Goal: Information Seeking & Learning: Learn about a topic

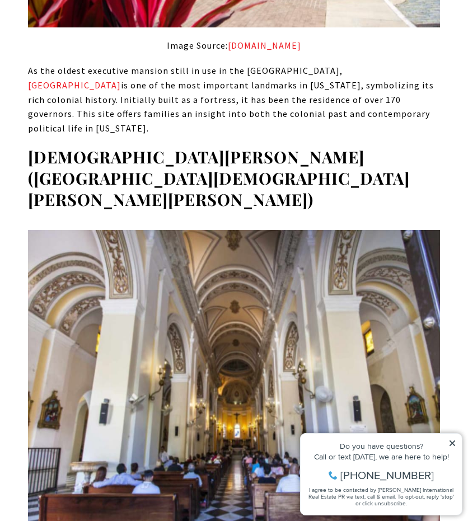
scroll to position [1698, 0]
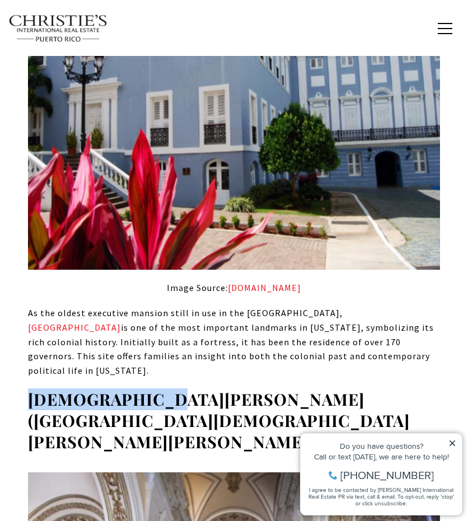
drag, startPoint x: 28, startPoint y: 258, endPoint x: 153, endPoint y: 264, distance: 125.6
click at [152, 389] on strong "San Juan Cathedral (Catedral de San Juan Bautista)" at bounding box center [219, 420] width 382 height 63
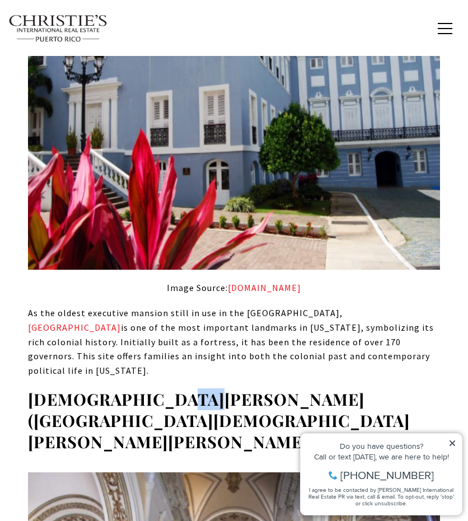
drag, startPoint x: 165, startPoint y: 264, endPoint x: 183, endPoint y: 261, distance: 18.1
click at [183, 389] on strong "San Juan Cathedral (Catedral de San Juan Bautista)" at bounding box center [219, 420] width 382 height 63
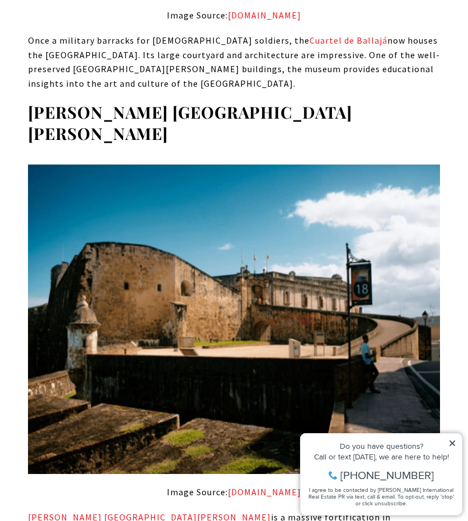
scroll to position [4125, 0]
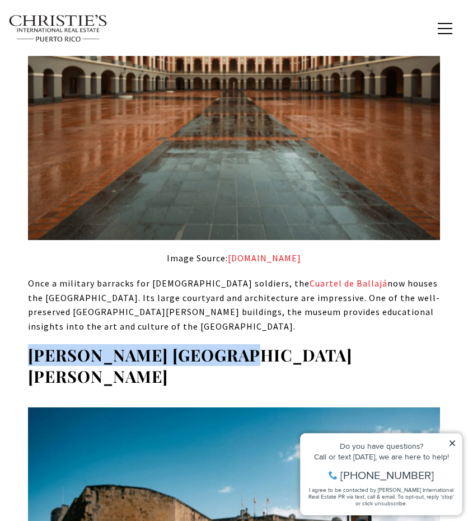
drag, startPoint x: 28, startPoint y: 166, endPoint x: 200, endPoint y: 169, distance: 172.5
click at [200, 344] on strong "Castillo San Cristóbal" at bounding box center [190, 365] width 324 height 43
copy strong "Castillo San Cristóbal"
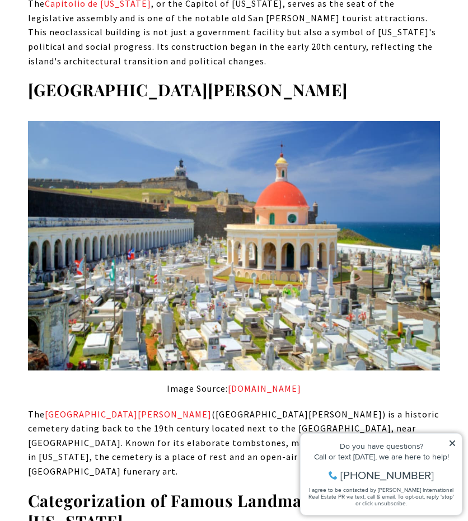
scroll to position [5581, 0]
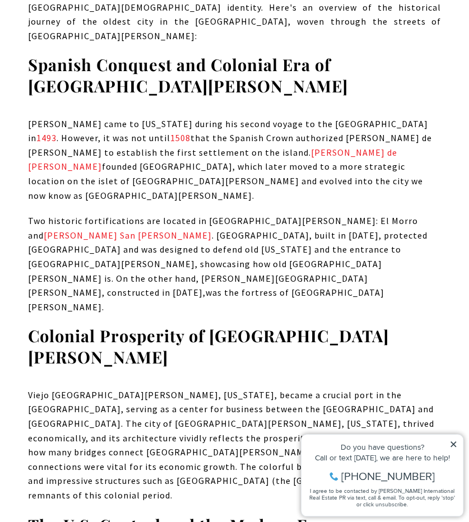
scroll to position [1598, 0]
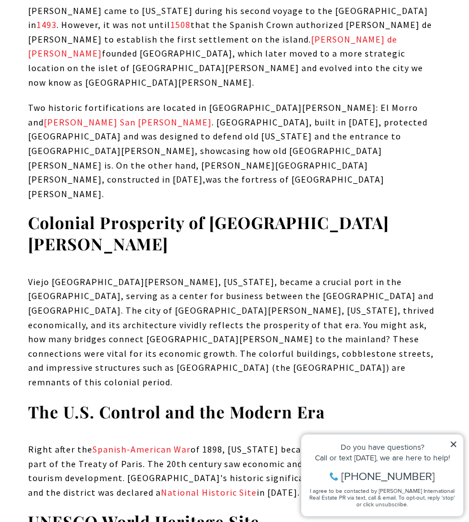
drag, startPoint x: 133, startPoint y: 184, endPoint x: 130, endPoint y: 206, distance: 21.5
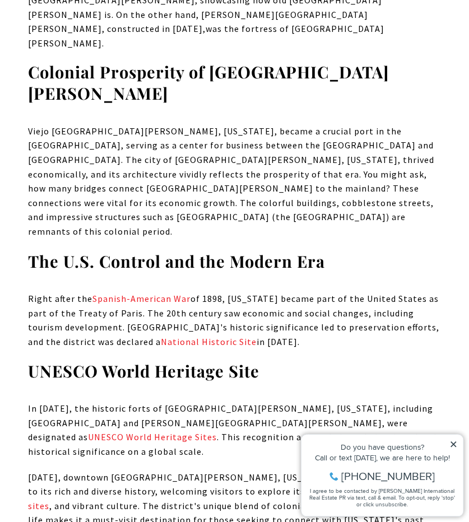
drag, startPoint x: 130, startPoint y: 214, endPoint x: 143, endPoint y: 307, distance: 93.9
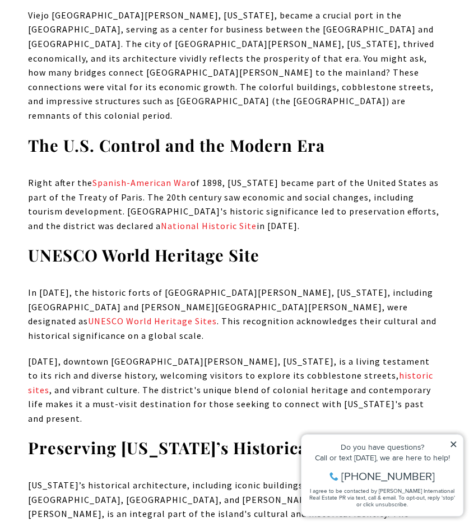
drag, startPoint x: 142, startPoint y: 265, endPoint x: 150, endPoint y: 310, distance: 45.9
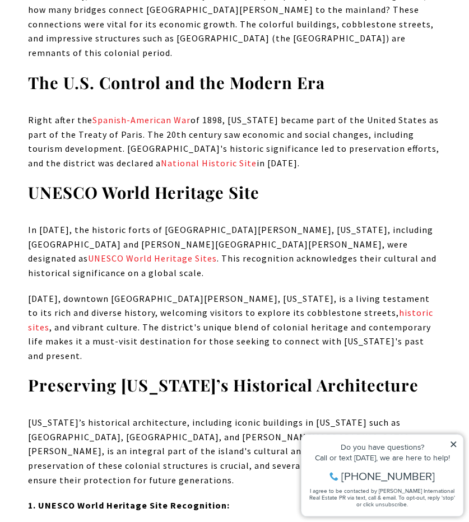
drag, startPoint x: 148, startPoint y: 307, endPoint x: 152, endPoint y: 342, distance: 35.0
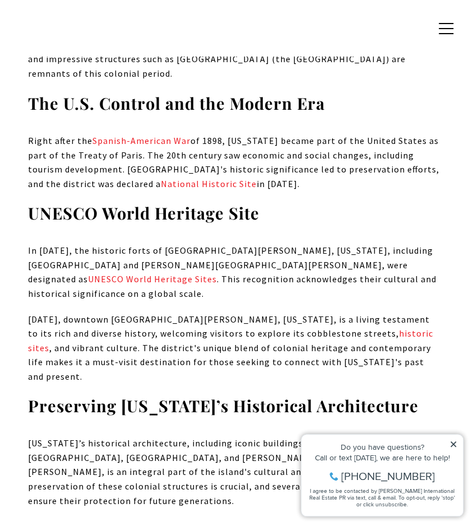
scroll to position [2041, 0]
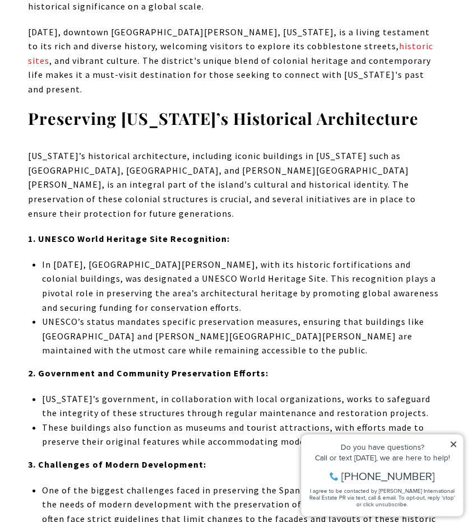
drag, startPoint x: 170, startPoint y: 227, endPoint x: 183, endPoint y: 307, distance: 81.0
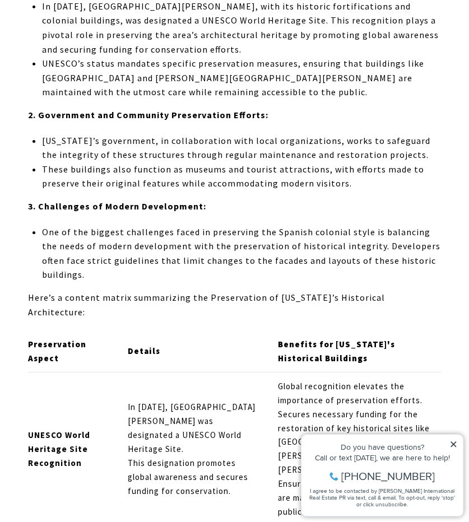
drag, startPoint x: 174, startPoint y: 265, endPoint x: 179, endPoint y: 300, distance: 34.5
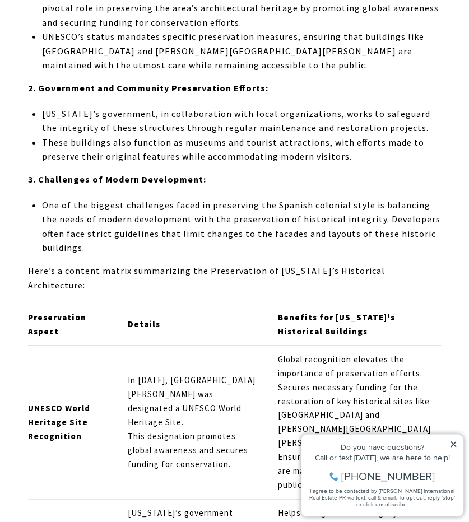
drag, startPoint x: 179, startPoint y: 297, endPoint x: 181, endPoint y: 311, distance: 14.3
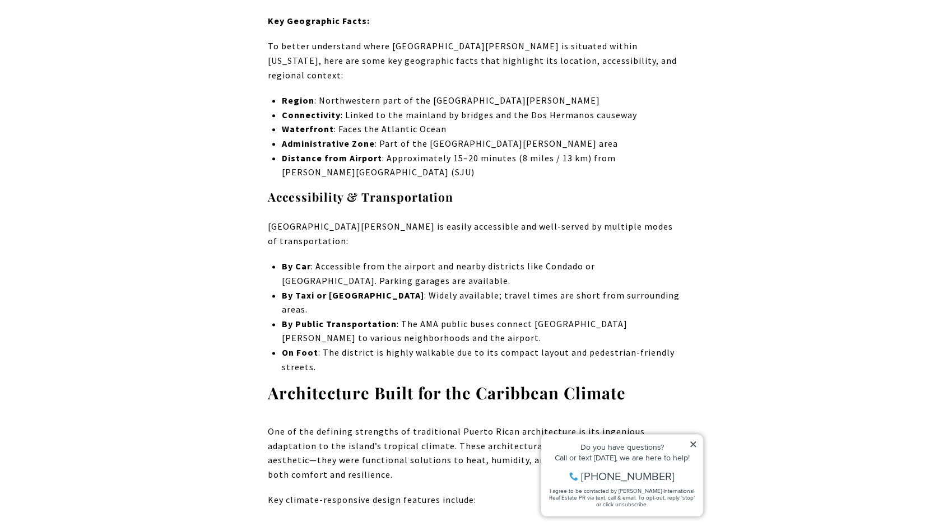
scroll to position [4171, 0]
